Goal: Information Seeking & Learning: Learn about a topic

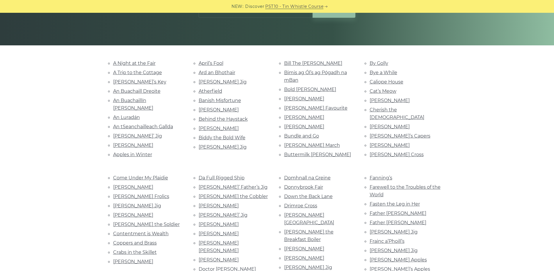
scroll to position [106, 0]
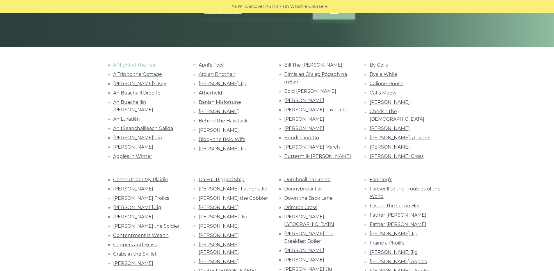
click at [145, 63] on link "A Night at the Fair" at bounding box center [134, 65] width 42 height 6
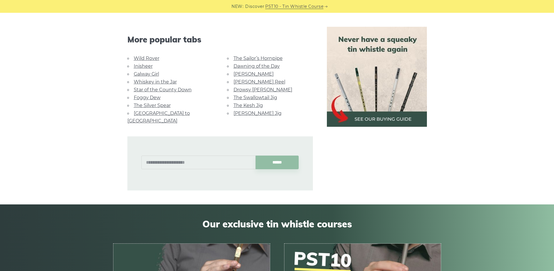
scroll to position [383, 0]
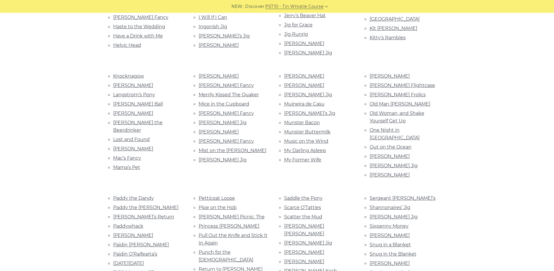
scroll to position [987, 0]
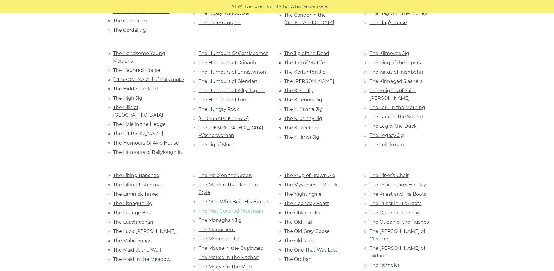
click at [254, 208] on link "The Mist Covered Mountain" at bounding box center [231, 211] width 65 height 6
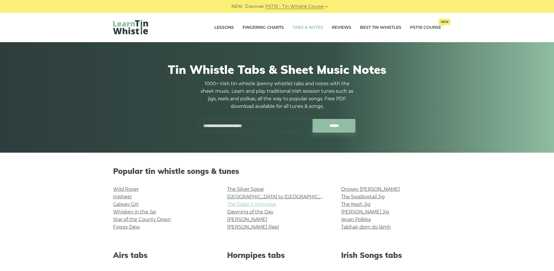
click at [242, 203] on link "The Sailor’s Hornpipe" at bounding box center [251, 205] width 49 height 6
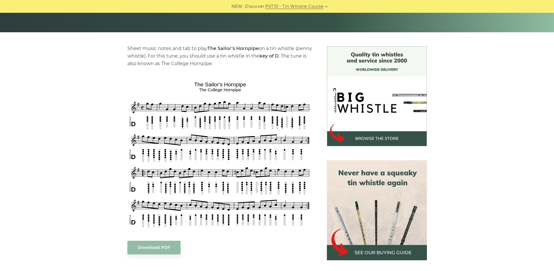
scroll to position [117, 0]
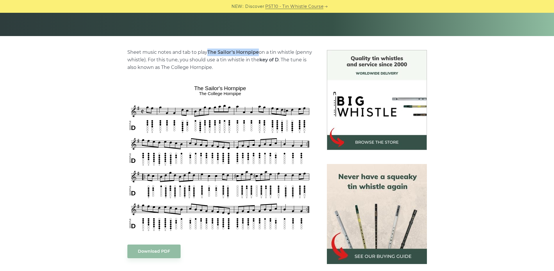
drag, startPoint x: 208, startPoint y: 51, endPoint x: 258, endPoint y: 49, distance: 49.7
click at [258, 49] on p "Sheet music notes and tab to play The Sailor’s Hornpipe on a tin whistle ([PERS…" at bounding box center [220, 60] width 186 height 23
copy strong "The Sailor’s Hornpipe"
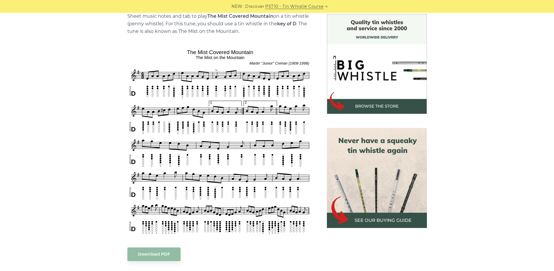
scroll to position [154, 0]
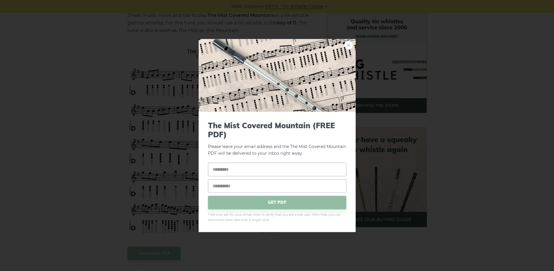
click at [347, 44] on link "×" at bounding box center [348, 45] width 9 height 9
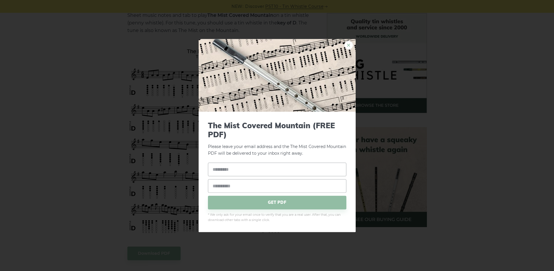
click at [350, 44] on link "×" at bounding box center [348, 45] width 9 height 9
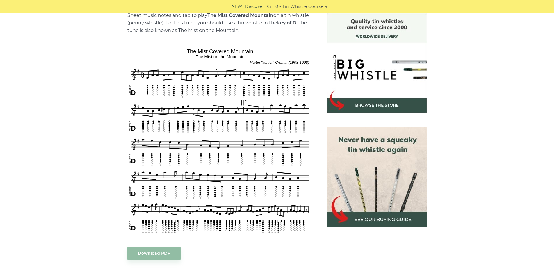
scroll to position [177, 0]
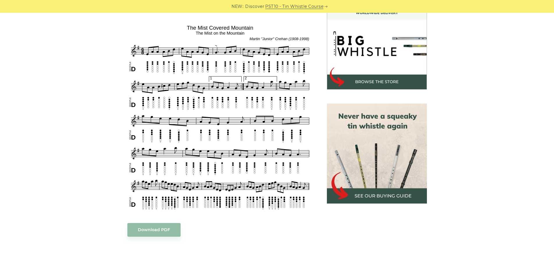
click at [329, 67] on img at bounding box center [377, 40] width 100 height 100
